Goal: Communication & Community: Answer question/provide support

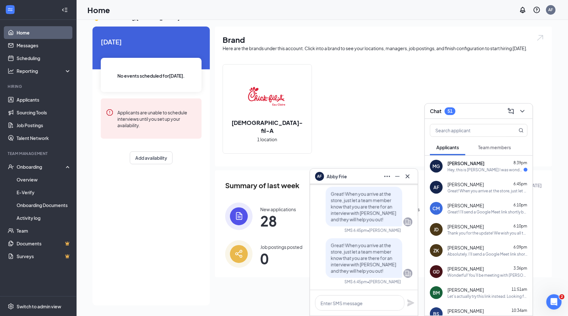
click at [477, 170] on div "Hey, this is [PERSON_NAME] I was wondering when my first day will be. I'm looki…" at bounding box center [486, 169] width 76 height 5
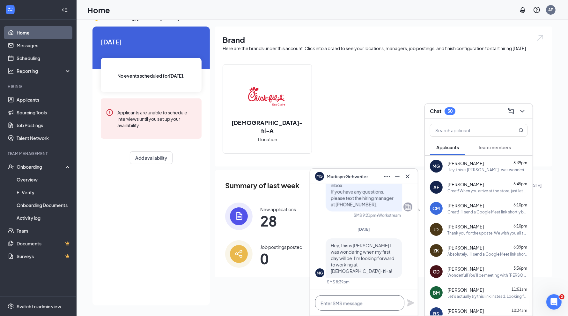
click at [355, 299] on textarea at bounding box center [359, 302] width 89 height 15
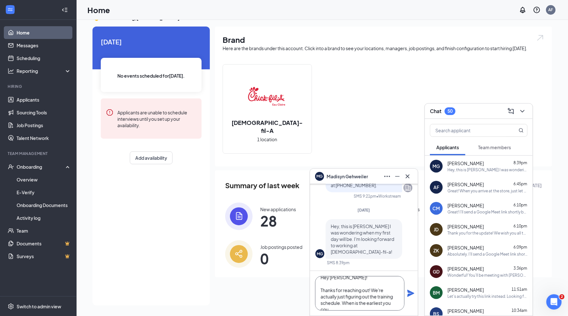
scroll to position [13, 0]
type textarea "Hey [PERSON_NAME]! Thanks for reaching out! We're actually just figuring out th…"
click at [408, 295] on icon "Plane" at bounding box center [411, 292] width 7 height 7
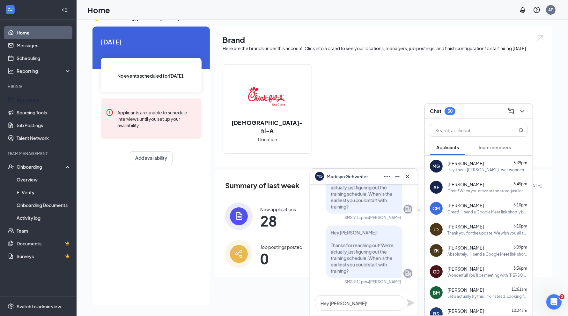
click at [46, 97] on link "Applicants" at bounding box center [44, 99] width 55 height 13
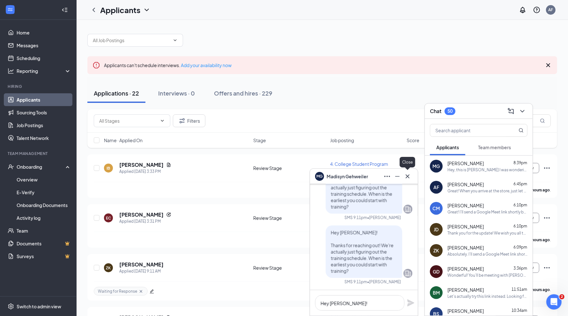
click at [409, 179] on icon "Cross" at bounding box center [408, 176] width 8 height 8
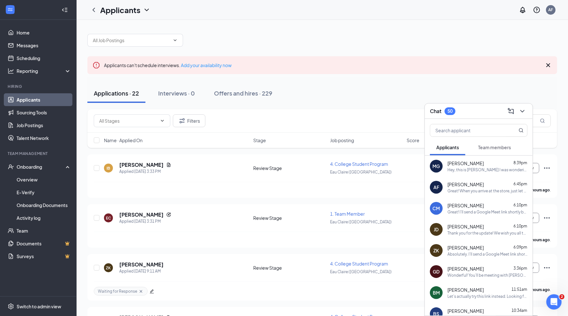
click at [255, 93] on div "Offers and hires · 229" at bounding box center [243, 93] width 58 height 8
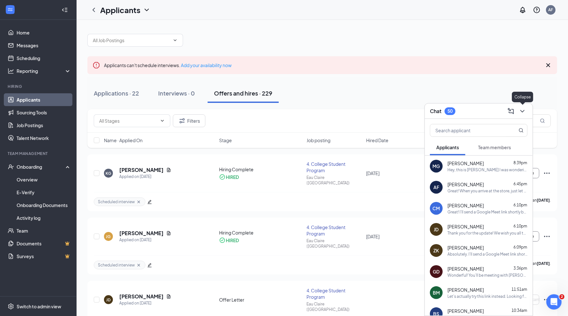
click at [526, 110] on icon "ChevronDown" at bounding box center [523, 111] width 8 height 8
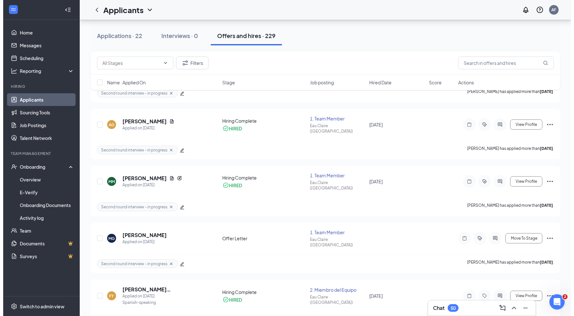
scroll to position [292, 0]
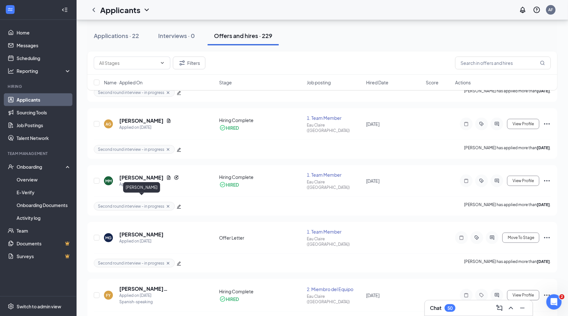
click at [159, 231] on h5 "[PERSON_NAME]" at bounding box center [141, 234] width 44 height 7
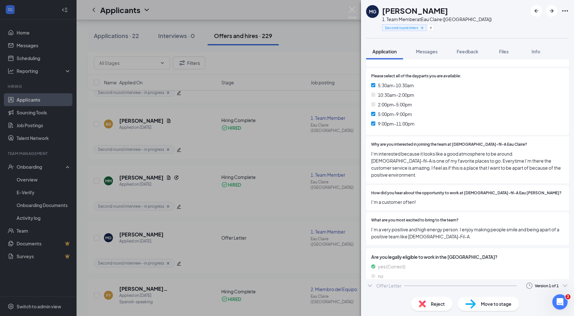
scroll to position [203, 0]
click at [527, 291] on div "Version 1 of 1" at bounding box center [547, 295] width 45 height 8
click at [448, 290] on div "Offer Letter Version 1 of 1" at bounding box center [467, 294] width 203 height 13
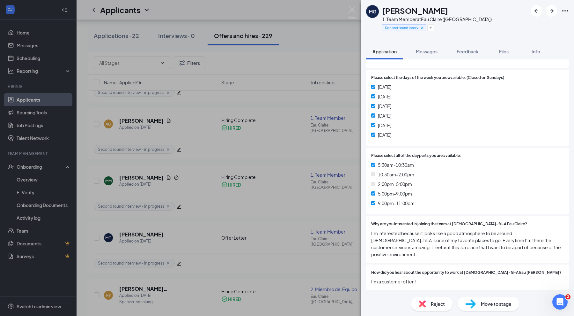
scroll to position [244, 0]
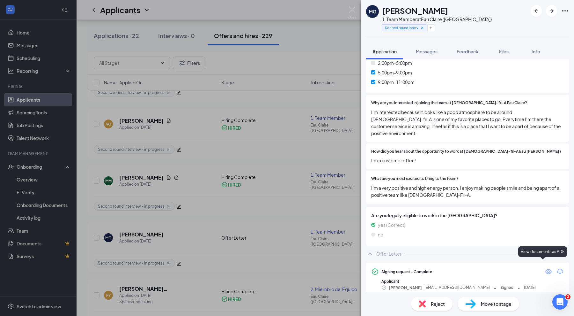
click at [545, 267] on icon "Eye" at bounding box center [549, 271] width 8 height 8
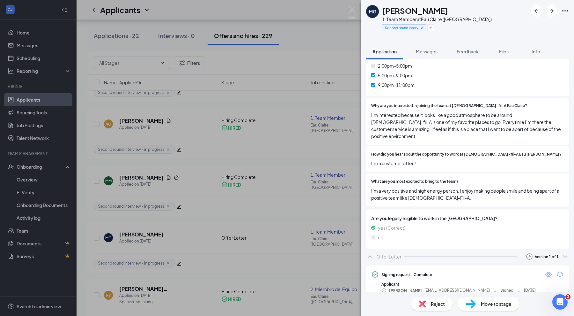
click at [494, 300] on span "Move to stage" at bounding box center [496, 303] width 31 height 7
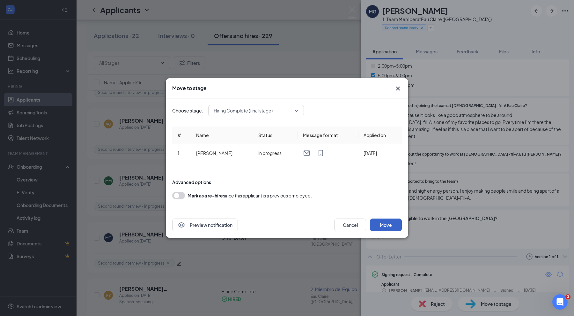
click at [385, 222] on button "Move" at bounding box center [386, 224] width 32 height 13
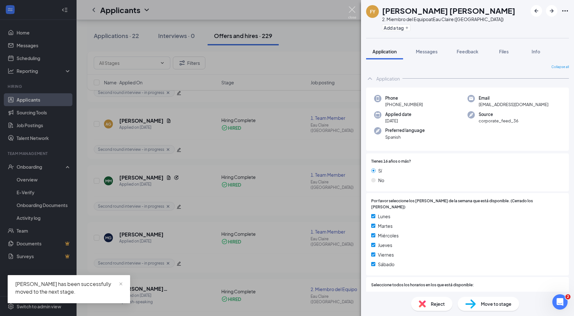
click at [351, 11] on img at bounding box center [352, 12] width 8 height 12
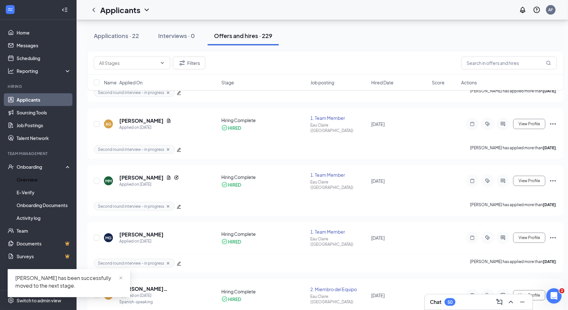
click at [37, 178] on link "Overview" at bounding box center [44, 179] width 55 height 13
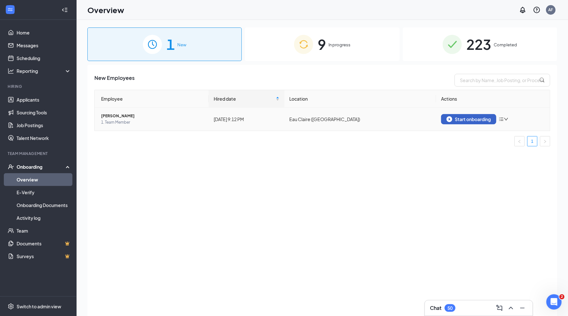
click at [468, 123] on button "Start onboarding" at bounding box center [468, 119] width 55 height 10
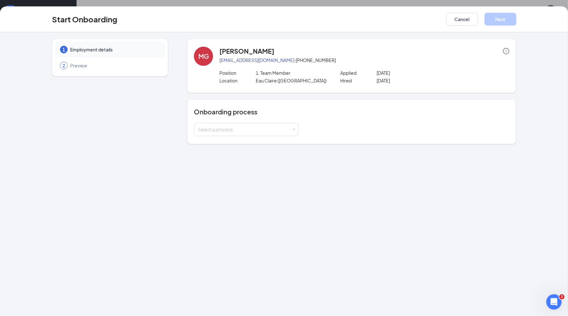
click at [288, 130] on div "Select a process" at bounding box center [244, 129] width 93 height 6
click at [271, 142] on li "Team Member Onboarding" at bounding box center [246, 141] width 105 height 11
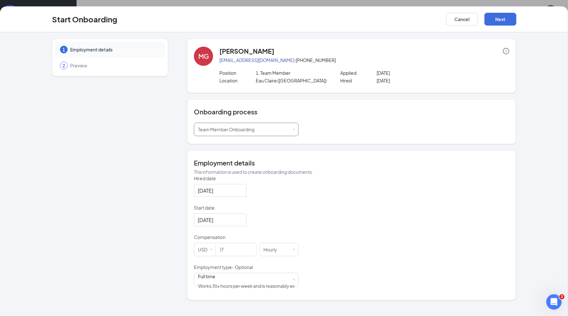
scroll to position [29, 0]
click at [240, 254] on input "17" at bounding box center [236, 249] width 41 height 13
type input "15"
click at [247, 284] on div "Full time Works 30+ hours per week and is reasonably expected to work" at bounding box center [246, 279] width 96 height 13
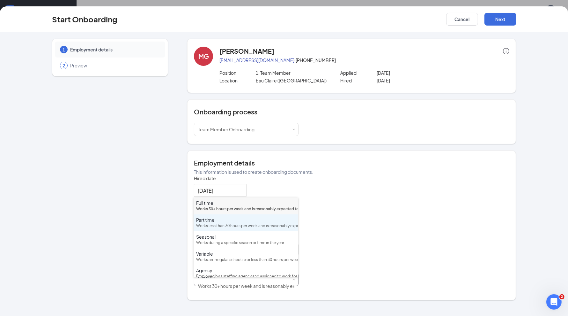
click at [243, 223] on div "Part time" at bounding box center [246, 219] width 100 height 6
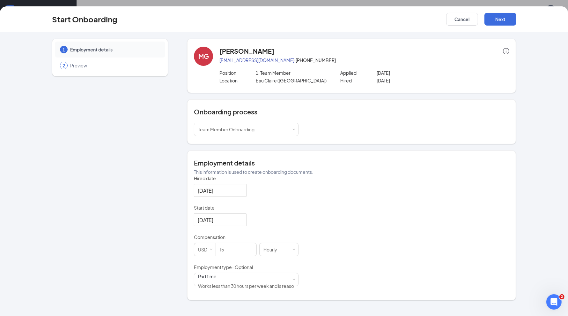
click at [391, 189] on div "Hired date [DATE] Start date [DATE] Compensation USD 15 [DEMOGRAPHIC_DATA] Empl…" at bounding box center [352, 233] width 316 height 117
click at [500, 22] on button "Next" at bounding box center [501, 19] width 32 height 13
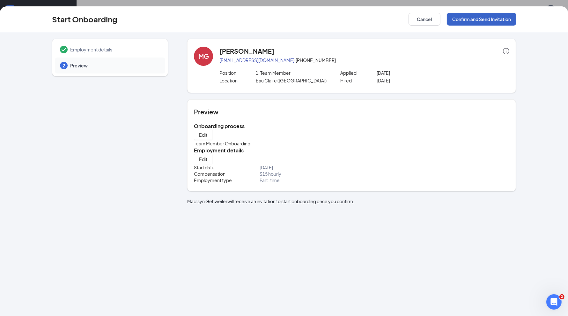
click at [500, 22] on button "Confirm and Send Invitation" at bounding box center [482, 19] width 70 height 13
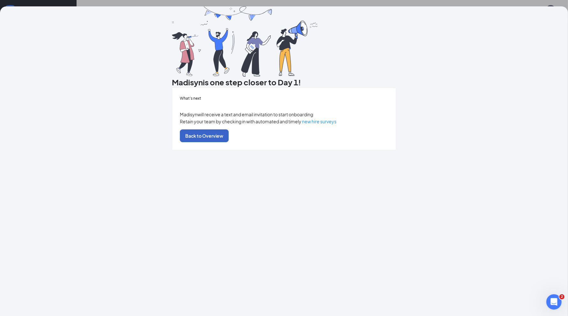
click at [229, 142] on button "Back to Overview" at bounding box center [204, 135] width 49 height 13
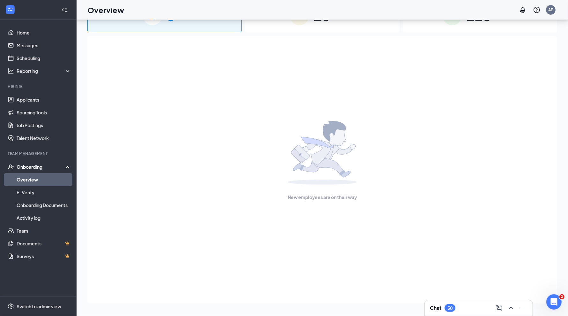
scroll to position [0, 0]
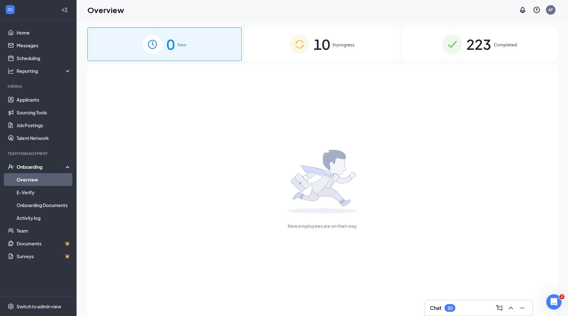
click at [305, 49] on img at bounding box center [299, 44] width 19 height 19
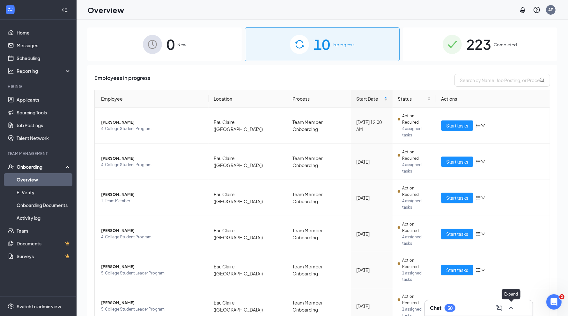
click at [511, 305] on icon "ChevronUp" at bounding box center [511, 308] width 8 height 8
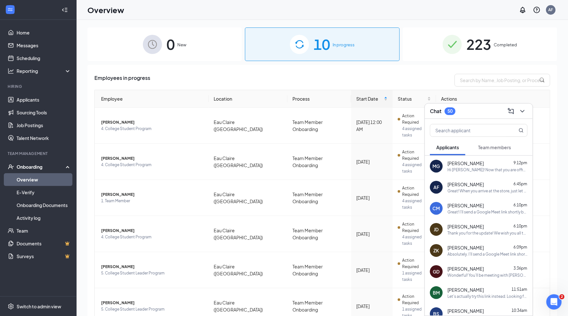
click at [492, 148] on span "Team members" at bounding box center [494, 147] width 33 height 6
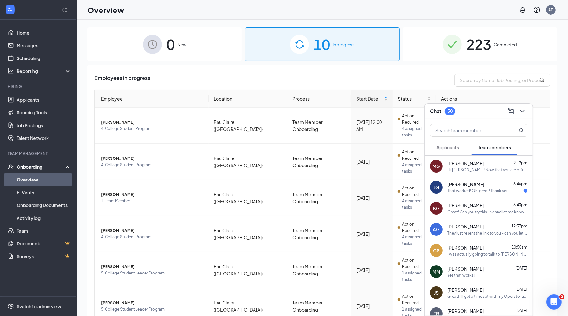
click at [479, 190] on div "That worked! Oh, great! Thank you" at bounding box center [478, 190] width 61 height 5
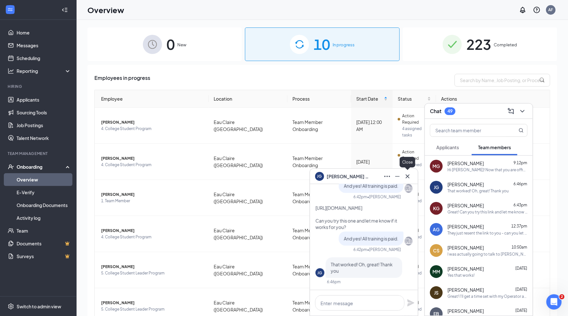
click at [408, 174] on icon "Cross" at bounding box center [408, 176] width 8 height 8
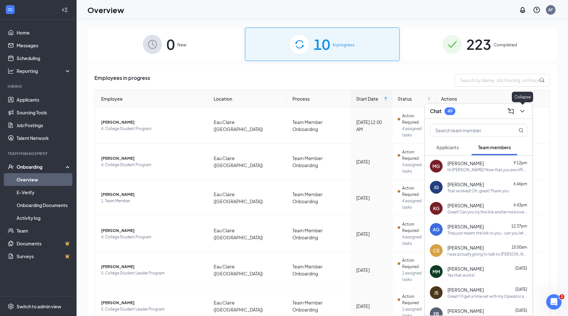
click at [524, 112] on icon "ChevronDown" at bounding box center [523, 111] width 8 height 8
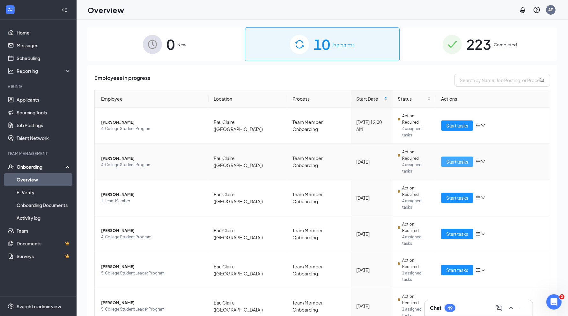
click at [452, 158] on span "Start tasks" at bounding box center [457, 161] width 22 height 7
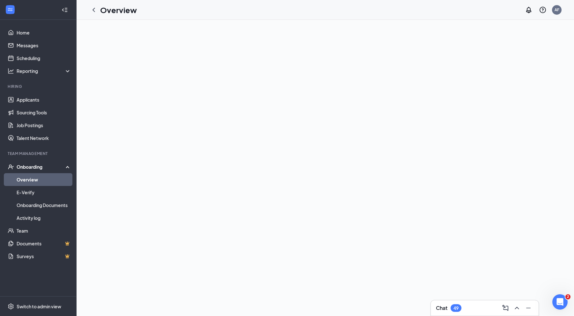
click at [93, 11] on icon "ChevronLeft" at bounding box center [94, 10] width 8 height 8
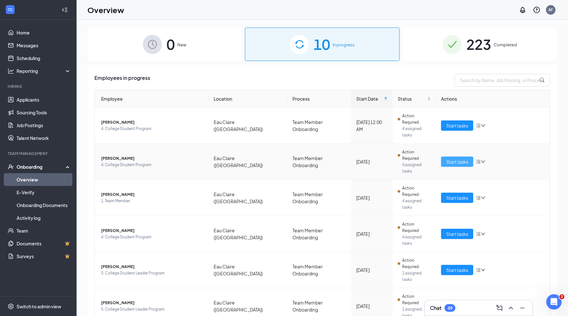
click at [456, 158] on span "Start tasks" at bounding box center [457, 161] width 22 height 7
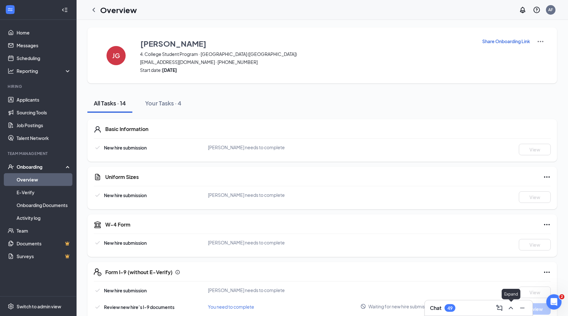
click at [508, 307] on icon "ChevronUp" at bounding box center [511, 308] width 8 height 8
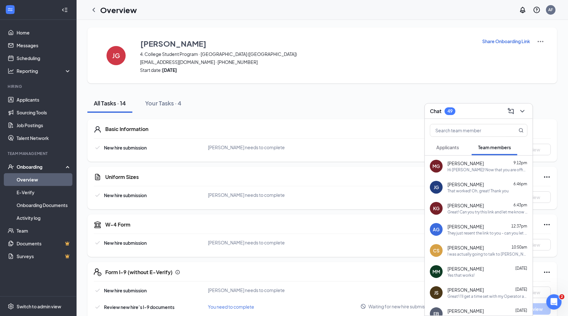
click at [469, 187] on div "Jeffrey Genisot 6:46pm That worked! Oh, great! Thank you" at bounding box center [488, 187] width 80 height 12
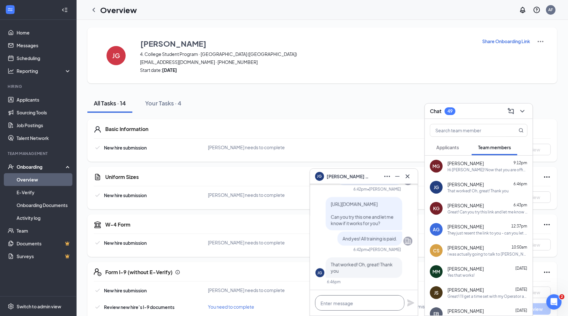
click at [344, 299] on textarea at bounding box center [359, 302] width 89 height 15
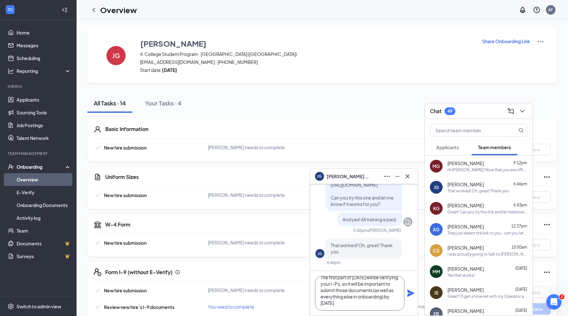
scroll to position [32, 0]
type textarea "Great! As soon as I have the uniform size info, I'll get them ordered and will …"
click at [407, 296] on icon "Plane" at bounding box center [411, 293] width 8 height 8
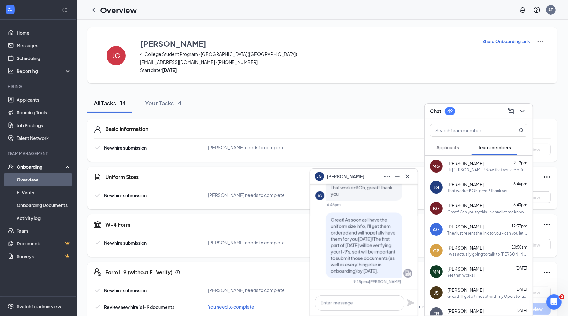
scroll to position [0, 0]
click at [367, 301] on textarea at bounding box center [359, 302] width 89 height 15
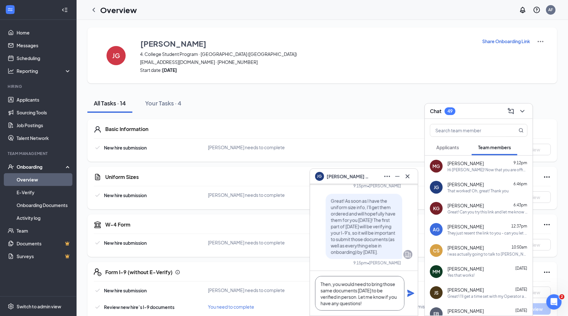
type textarea "Then, you would need to bring those same documents on Thursday to be verified i…"
click at [415, 291] on icon "Plane" at bounding box center [411, 293] width 8 height 8
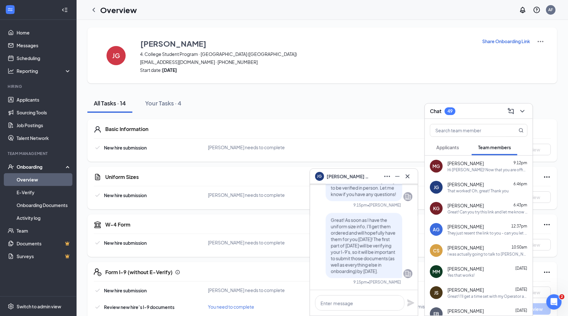
drag, startPoint x: 352, startPoint y: 271, endPoint x: 324, endPoint y: 215, distance: 62.9
click at [326, 215] on div "Great! As soon as I have the uniform size info, I'll get them ordered and will …" at bounding box center [364, 245] width 77 height 65
copy span "Great! As soon as I have the uniform size info, I'll get them ordered and will …"
click at [461, 212] on div "Great! Can you try this link and let me know if it works for you? [URL][DOMAIN_…" at bounding box center [488, 211] width 80 height 5
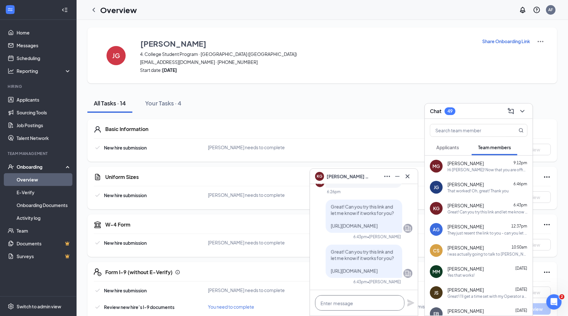
click at [350, 304] on textarea at bounding box center [359, 302] width 89 height 15
paste textarea "Great! As soon as I have the uniform size info, I'll get them ordered and will …"
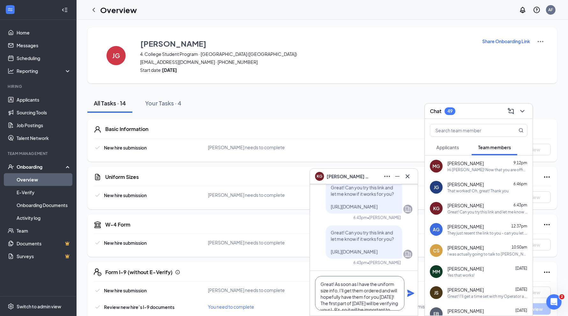
drag, startPoint x: 334, startPoint y: 284, endPoint x: 321, endPoint y: 284, distance: 13.1
click at [321, 284] on textarea "Great! As soon as I have the uniform size info, I'll get them ordered and will …" at bounding box center [359, 293] width 89 height 34
click at [383, 305] on textarea "As soon as I have the uniform size info, I'll get them ordered and will hopeful…" at bounding box center [359, 293] width 89 height 34
type textarea "As soon as I have the uniform size info, I'll get them ordered and will hopeful…"
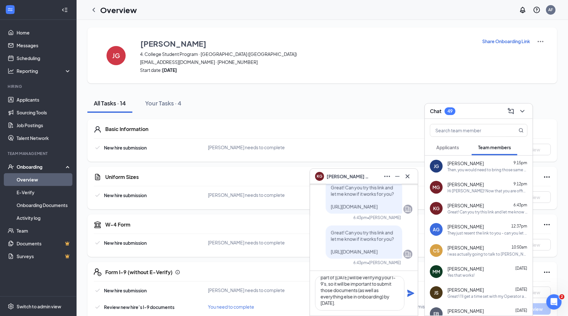
click at [408, 294] on icon "Plane" at bounding box center [411, 292] width 7 height 7
click at [456, 166] on div "Jeffrey Genisot 9:15pm Then, you would need to bring those same documents on Th…" at bounding box center [488, 166] width 80 height 12
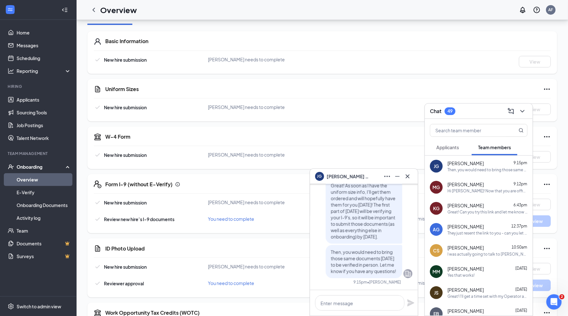
scroll to position [90, 0]
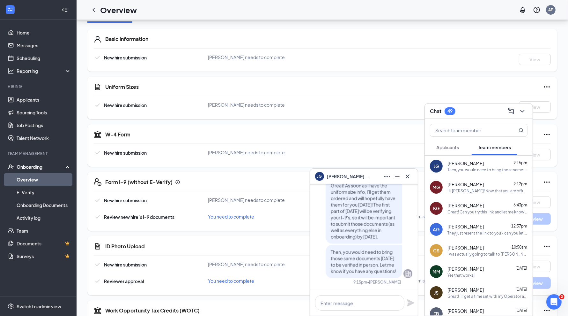
drag, startPoint x: 372, startPoint y: 273, endPoint x: 321, endPoint y: 247, distance: 57.4
click at [326, 247] on div "Then, you would need to bring those same documents on Thursday to be verified i…" at bounding box center [364, 260] width 77 height 33
copy span "Then, you would need to bring those same documents on Thursday to be verified i…"
click at [464, 207] on span "[PERSON_NAME]" at bounding box center [466, 205] width 36 height 6
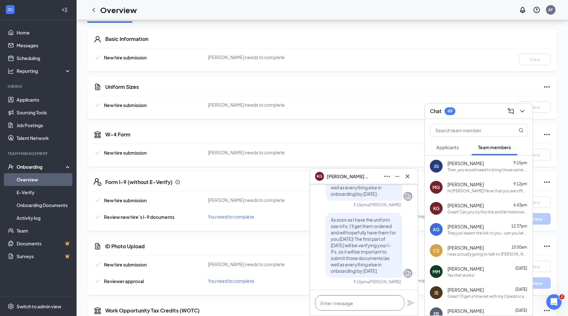
click at [347, 302] on textarea at bounding box center [359, 302] width 89 height 15
paste textarea "Then, you would need to bring those same documents on Thursday to be verified i…"
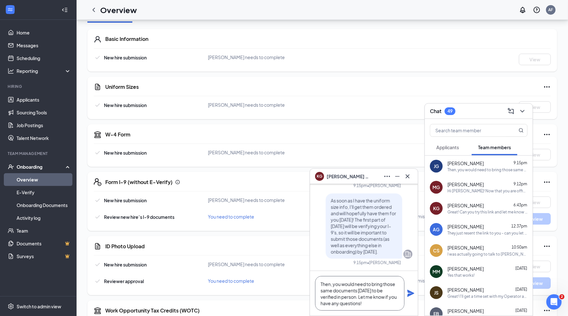
type textarea "Then, you would need to bring those same documents on Thursday to be verified i…"
click at [408, 291] on icon "Plane" at bounding box center [411, 292] width 7 height 7
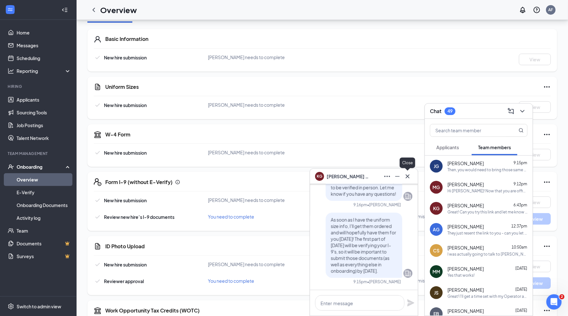
click at [407, 176] on icon "Cross" at bounding box center [408, 176] width 4 height 4
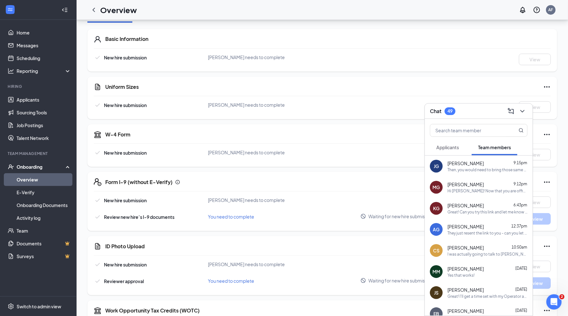
click at [49, 175] on link "Overview" at bounding box center [44, 179] width 55 height 13
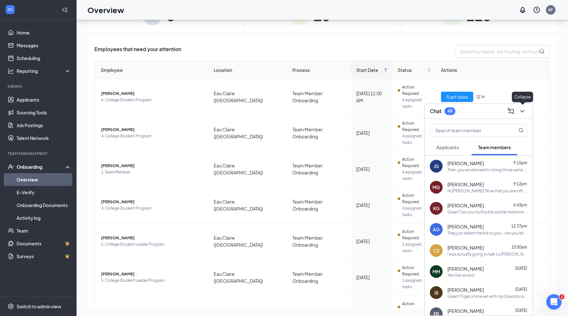
click at [520, 107] on icon "ChevronDown" at bounding box center [523, 111] width 8 height 8
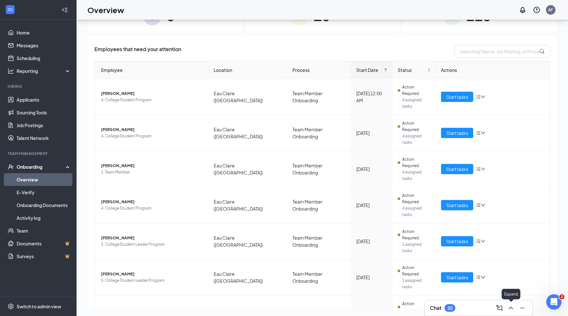
click at [512, 308] on icon "ChevronUp" at bounding box center [511, 308] width 8 height 8
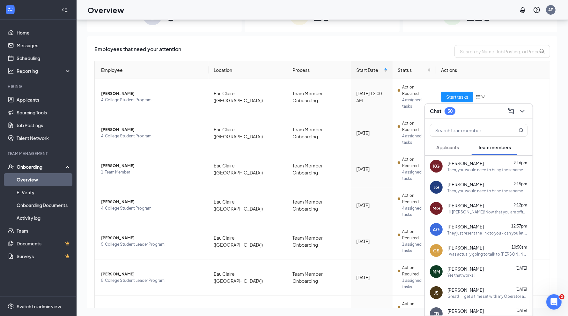
click at [458, 148] on span "Applicants" at bounding box center [448, 147] width 23 height 6
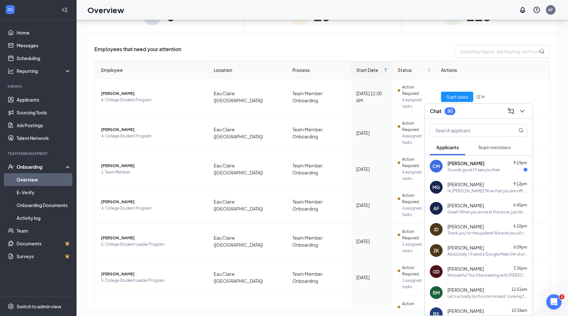
click at [473, 164] on span "[PERSON_NAME]" at bounding box center [466, 163] width 37 height 6
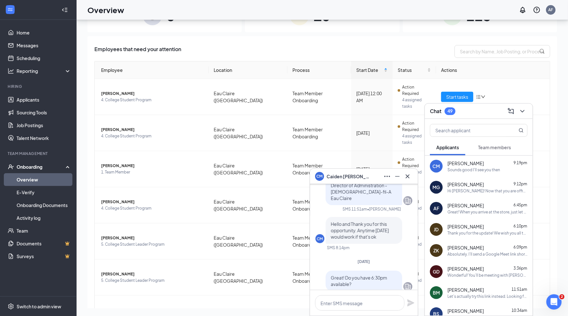
scroll to position [-128, 0]
click at [408, 174] on icon "Cross" at bounding box center [408, 176] width 8 height 8
